Goal: Task Accomplishment & Management: Manage account settings

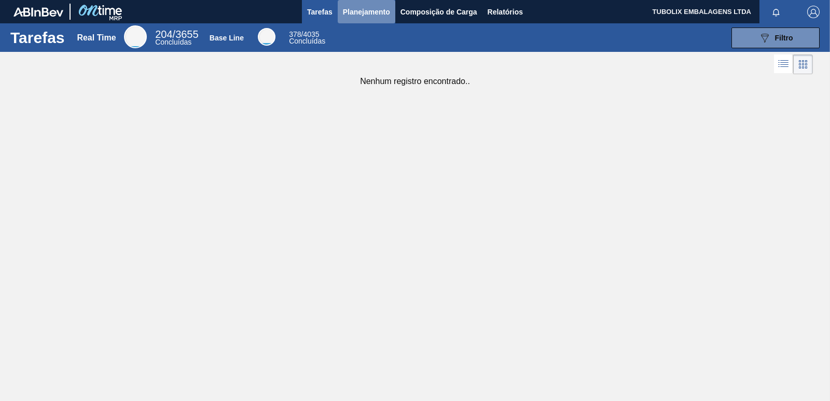
click at [379, 8] on span "Planejamento" at bounding box center [366, 12] width 47 height 12
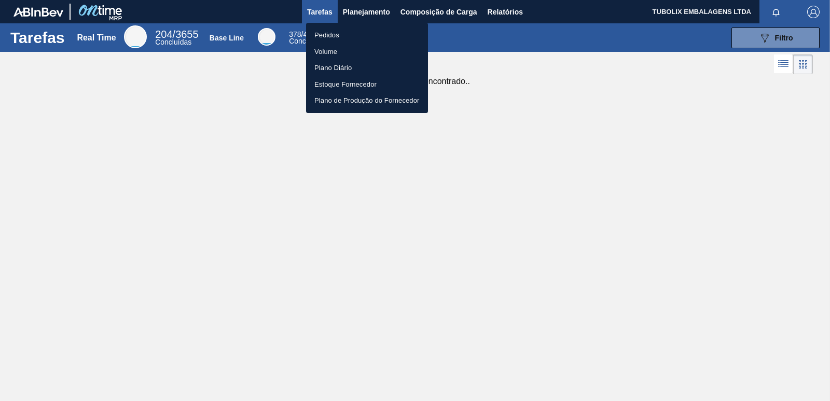
click at [325, 31] on li "Pedidos" at bounding box center [367, 35] width 122 height 17
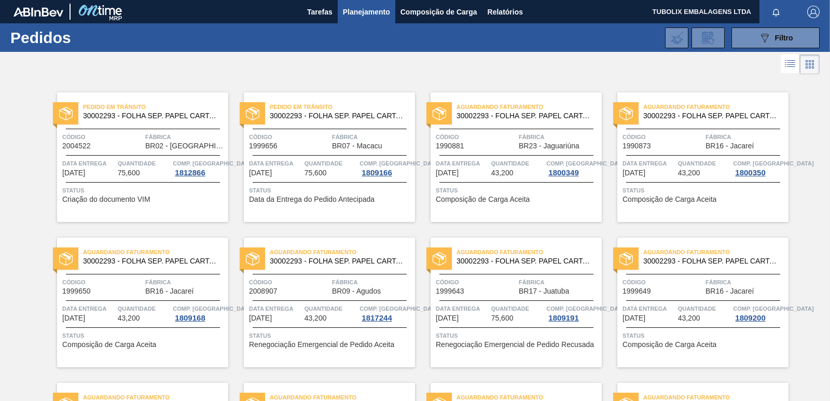
click at [315, 129] on div at bounding box center [329, 129] width 154 height 1
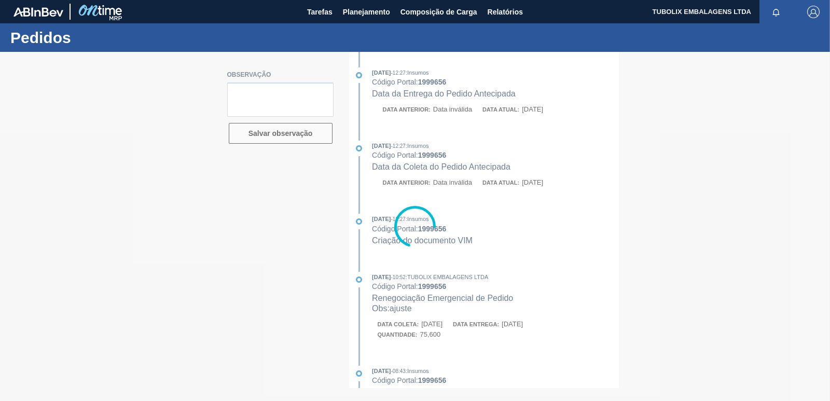
type textarea "[PERSON_NAME] [DATE]"
